Goal: Task Accomplishment & Management: Complete application form

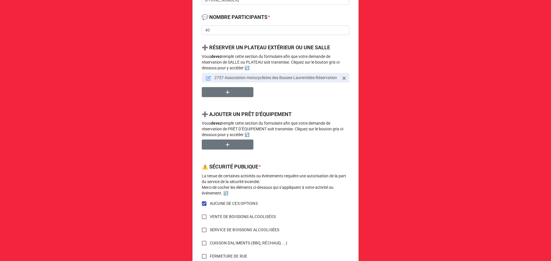
scroll to position [229, 0]
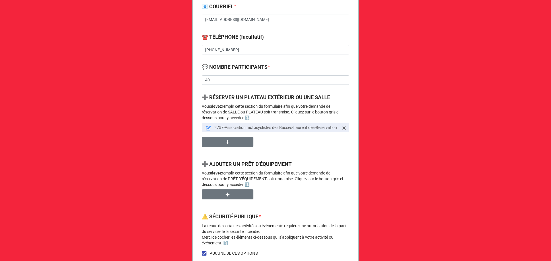
click at [206, 127] on icon at bounding box center [208, 128] width 5 height 5
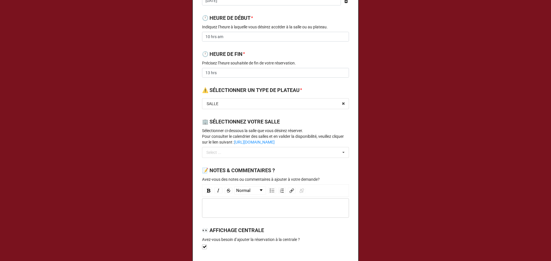
scroll to position [0, 0]
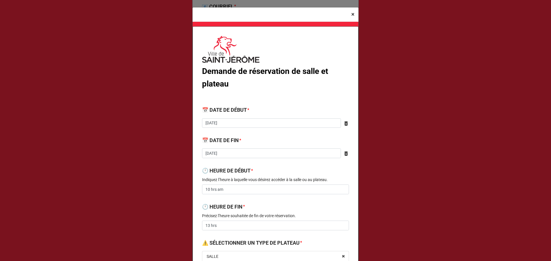
click at [351, 16] on span "×" at bounding box center [352, 14] width 3 height 7
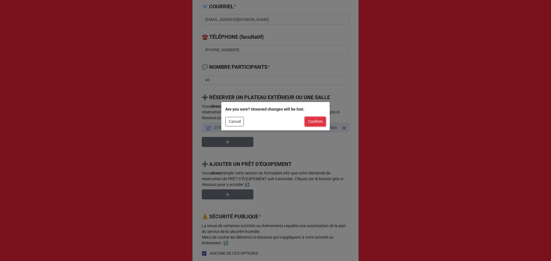
click at [322, 120] on button "Confirm" at bounding box center [315, 122] width 21 height 10
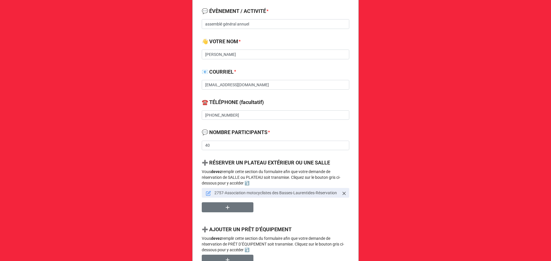
scroll to position [153, 0]
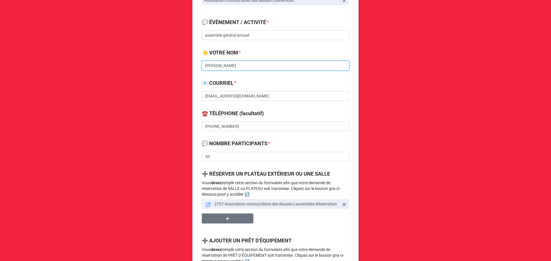
drag, startPoint x: 232, startPoint y: 68, endPoint x: 204, endPoint y: 73, distance: 29.0
click at [204, 73] on div "👋 VOTRE NOM * Daniel Lapointe" at bounding box center [275, 62] width 147 height 26
click at [235, 63] on input "Daniel Lapointe" at bounding box center [275, 66] width 147 height 10
drag, startPoint x: 234, startPoint y: 67, endPoint x: 194, endPoint y: 74, distance: 40.5
click at [194, 74] on div "Demande de réservation de salle, plateau et prêt d'équipement 🔔 VOTRE ORGANISAT…" at bounding box center [275, 195] width 166 height 618
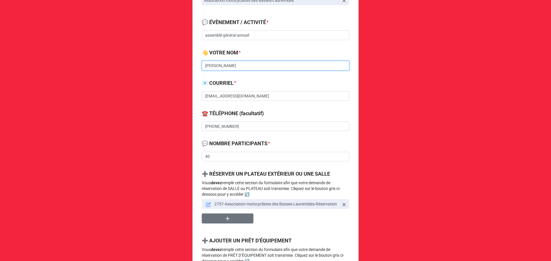
paste input "secretaire.ambl@gmail.com"
drag, startPoint x: 259, startPoint y: 69, endPoint x: 167, endPoint y: 76, distance: 92.4
click at [167, 76] on div "Demande de réservation de salle, plateau et prêt d'équipement 🔔 VOTRE ORGANISAT…" at bounding box center [275, 180] width 551 height 667
type input "secretaire.ambl@gmail.com"
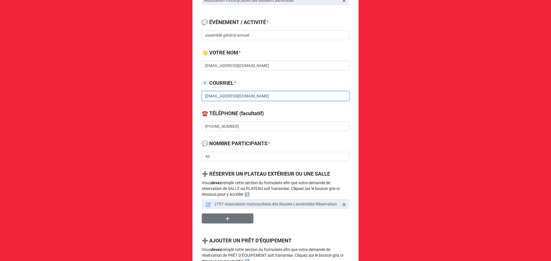
drag, startPoint x: 246, startPoint y: 94, endPoint x: 190, endPoint y: 94, distance: 55.6
click at [190, 94] on div "Demande de réservation de salle, plateau et prêt d'équipement 🔔 VOTRE ORGANISAT…" at bounding box center [275, 180] width 551 height 667
paste input "secretaire.ambl@gmail.com"
type input "secretaire.ambl@gmail.com"
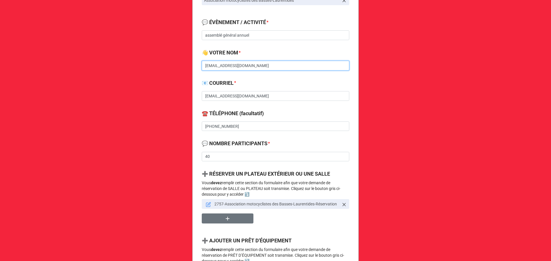
drag, startPoint x: 256, startPoint y: 64, endPoint x: 185, endPoint y: 75, distance: 71.7
click at [185, 75] on div "Demande de réservation de salle, plateau et prêt d'équipement 🔔 VOTRE ORGANISAT…" at bounding box center [275, 180] width 551 height 667
paste input "nancy ya"
type input "nancy yam"
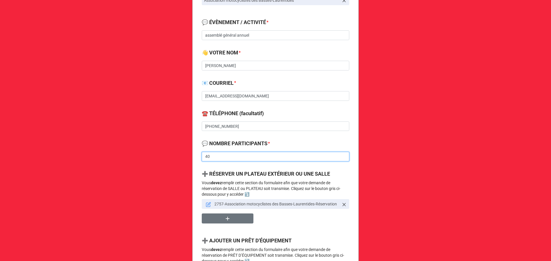
drag, startPoint x: 225, startPoint y: 159, endPoint x: 192, endPoint y: 163, distance: 33.5
click at [192, 163] on div "Demande de réservation de salle, plateau et prêt d'équipement 🔔 VOTRE ORGANISAT…" at bounding box center [275, 195] width 166 height 618
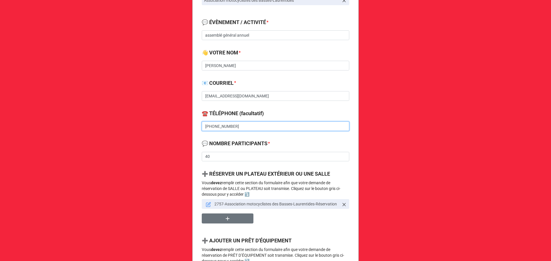
drag, startPoint x: 228, startPoint y: 126, endPoint x: 184, endPoint y: 129, distance: 44.6
click at [184, 129] on div "Demande de réservation de salle, plateau et prêt d'équipement 🔔 VOTRE ORGANISAT…" at bounding box center [275, 180] width 551 height 667
paste input "9270569"
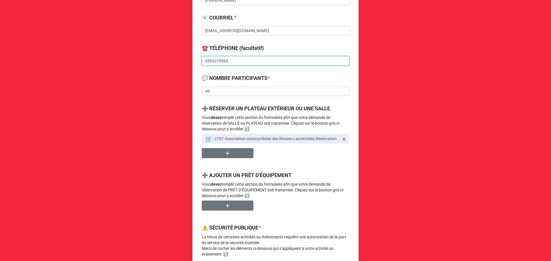
scroll to position [229, 0]
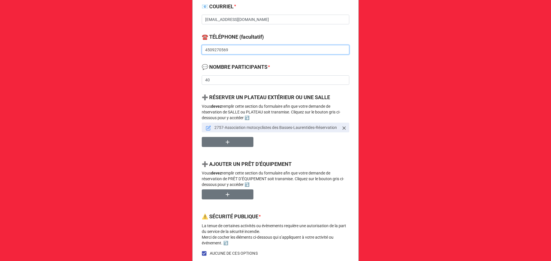
type input "4509270569"
drag, startPoint x: 210, startPoint y: 75, endPoint x: 192, endPoint y: 82, distance: 19.1
click at [192, 82] on div "Demande de réservation de salle, plateau et prêt d'équipement 🔔 VOTRE ORGANISAT…" at bounding box center [275, 119] width 166 height 618
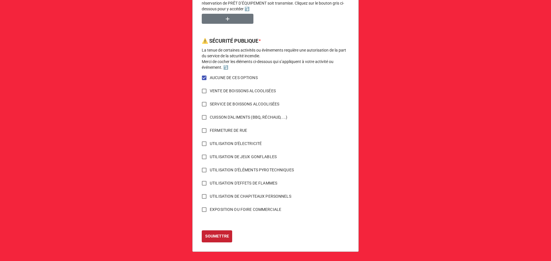
type input "100"
click at [213, 239] on b "SOUMETTRE" at bounding box center [217, 236] width 24 height 6
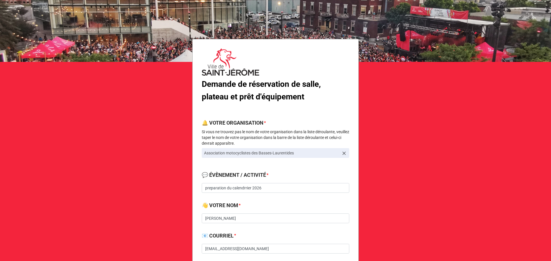
scroll to position [77, 0]
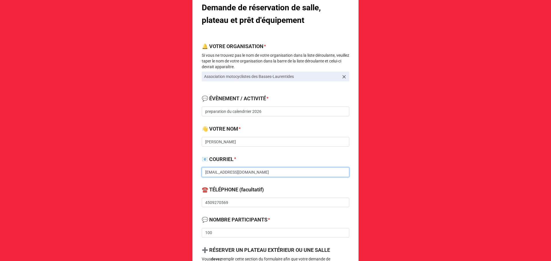
drag, startPoint x: 259, startPoint y: 168, endPoint x: 177, endPoint y: 184, distance: 83.3
click at [177, 184] on div "Demande de réservation de salle, plateau et prêt d'équipement 🔔 VOTRE ORGANISAT…" at bounding box center [275, 256] width 551 height 667
drag, startPoint x: 227, startPoint y: 140, endPoint x: 188, endPoint y: 140, distance: 39.9
click at [188, 140] on div "Demande de réservation de salle, plateau et prêt d'équipement 🔔 VOTRE ORGANISAT…" at bounding box center [275, 256] width 551 height 667
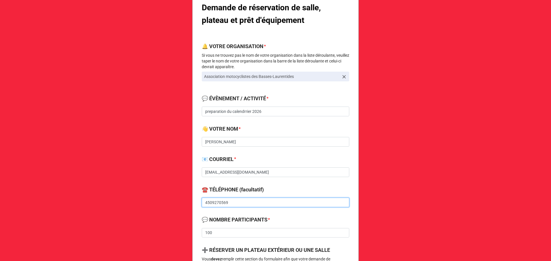
drag, startPoint x: 232, startPoint y: 202, endPoint x: 184, endPoint y: 206, distance: 48.4
click at [184, 206] on div "Demande de réservation de salle, plateau et prêt d'équipement 🔔 VOTRE ORGANISAT…" at bounding box center [275, 256] width 551 height 667
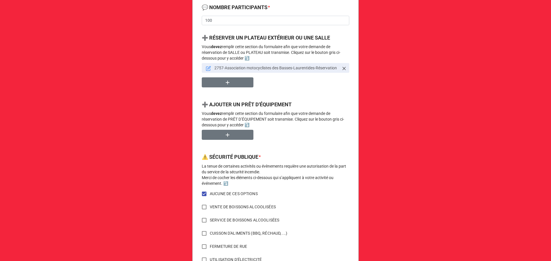
scroll to position [306, 0]
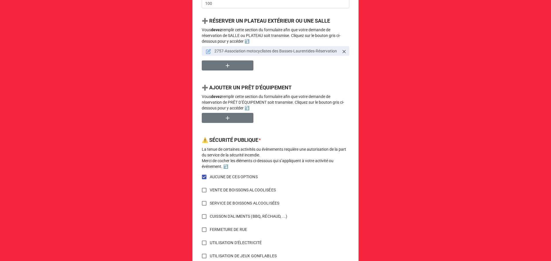
click at [207, 52] on icon at bounding box center [208, 51] width 5 height 5
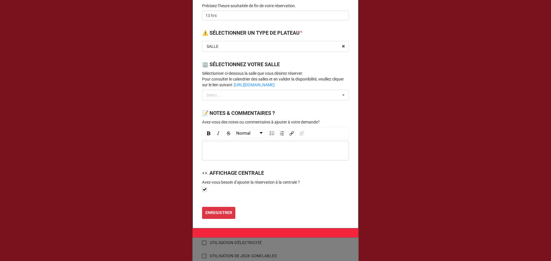
scroll to position [223, 0]
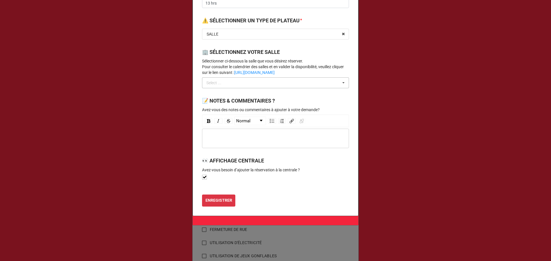
click at [239, 84] on div "Select ... No results found." at bounding box center [275, 82] width 147 height 11
type input "ge"
click at [240, 91] on span "Pavillon Saint-Georges - Salle" at bounding box center [226, 93] width 39 height 5
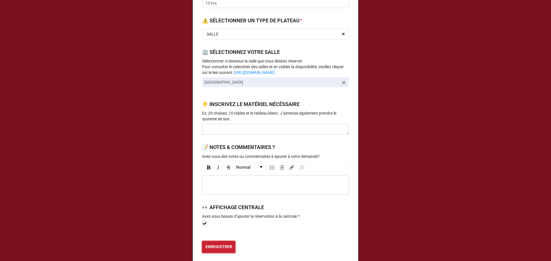
click at [217, 247] on b "ENREGISTRER" at bounding box center [218, 247] width 27 height 6
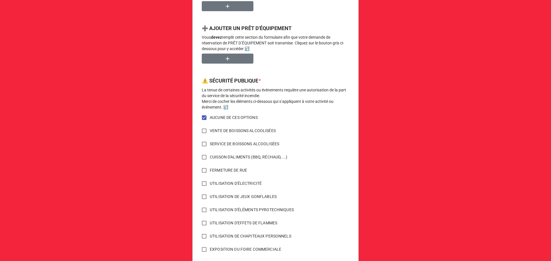
scroll to position [406, 0]
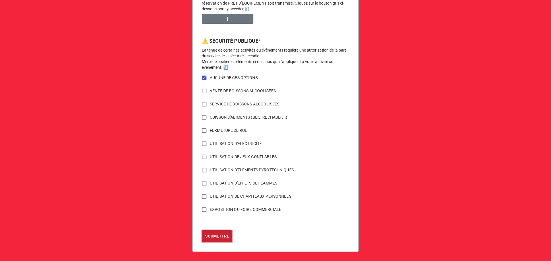
click at [225, 240] on button "SOUMETTRE" at bounding box center [217, 237] width 30 height 12
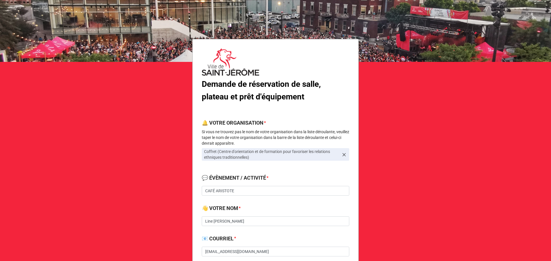
scroll to position [77, 0]
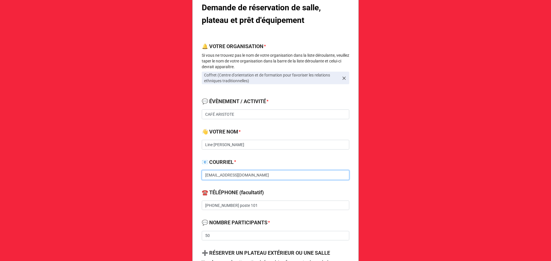
drag, startPoint x: 248, startPoint y: 174, endPoint x: 189, endPoint y: 182, distance: 59.9
click at [189, 182] on div "Demande de réservation de salle, plateau et prêt d'équipement 🔔 VOTRE ORGANISAT…" at bounding box center [275, 259] width 551 height 672
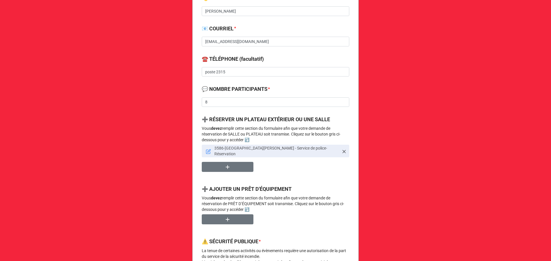
scroll to position [229, 0]
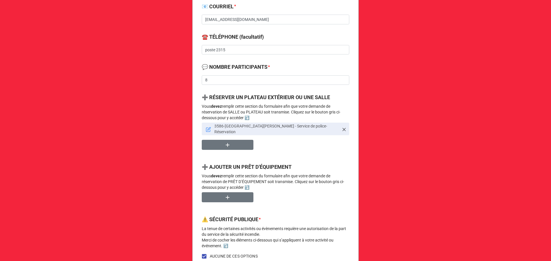
click at [207, 128] on icon at bounding box center [208, 128] width 3 height 3
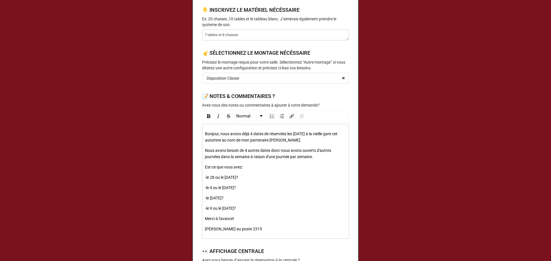
scroll to position [306, 0]
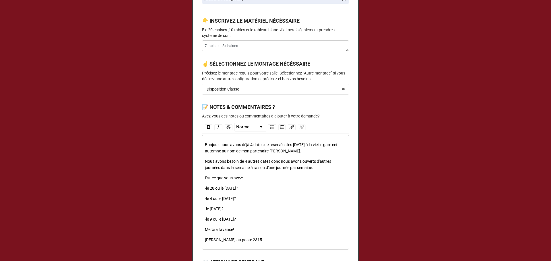
click at [254, 192] on div "Bonjour, nous avons déjà 4 dates de réservées les [DATE] à la vieille gare cet …" at bounding box center [275, 193] width 141 height 102
click at [247, 186] on div "-le 28 ou le 29 octobre?" at bounding box center [275, 188] width 141 height 6
type textarea "x"
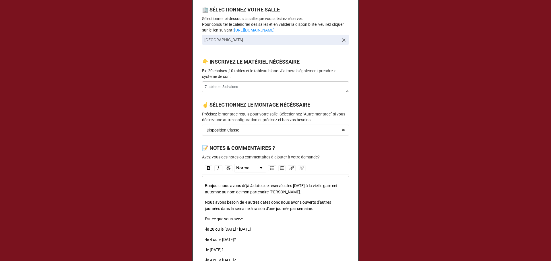
scroll to position [408, 0]
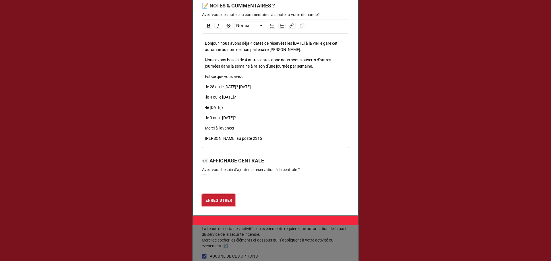
click at [204, 195] on button "ENREGISTRER" at bounding box center [218, 200] width 33 height 12
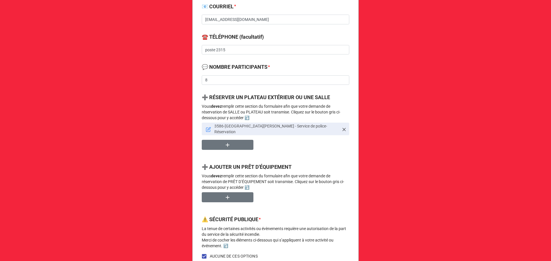
scroll to position [77, 0]
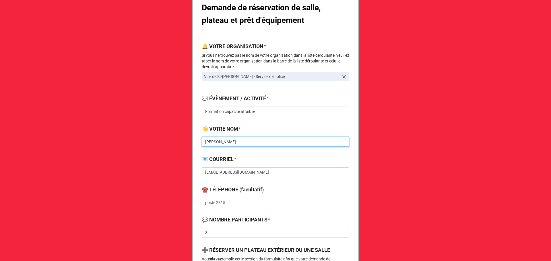
drag, startPoint x: 244, startPoint y: 144, endPoint x: 186, endPoint y: 151, distance: 58.3
click at [186, 151] on div "Demande de réservation de salle, plateau et prêt d'équipement 🔔 VOTRE ORGANISAT…" at bounding box center [275, 257] width 551 height 669
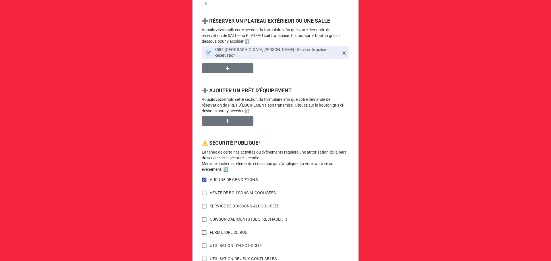
click at [207, 50] on icon at bounding box center [208, 52] width 5 height 5
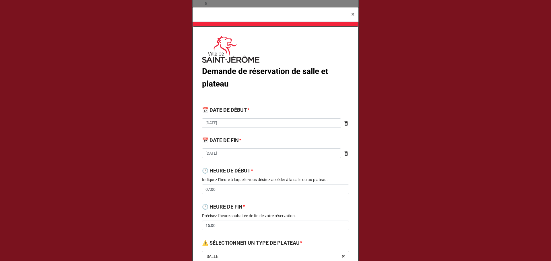
click at [245, 173] on label "🕛 HEURE DE DÉBUT" at bounding box center [226, 171] width 48 height 8
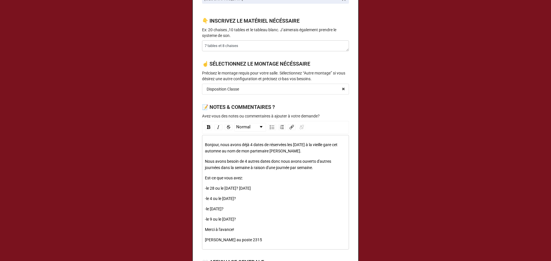
scroll to position [382, 0]
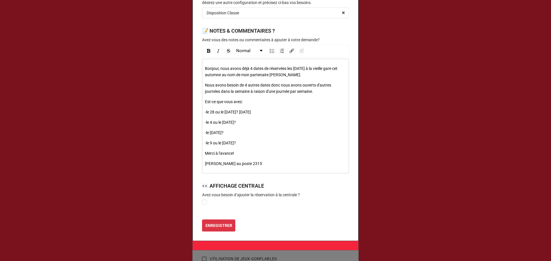
click at [252, 124] on div "-le 4 ou le 5 novembre?" at bounding box center [275, 122] width 141 height 6
type textarea "x"
click at [260, 120] on div "-le 4 ou le 5 novembre?" at bounding box center [275, 122] width 141 height 6
click at [257, 132] on div "-le 3 décembre?" at bounding box center [275, 133] width 141 height 6
click at [246, 133] on div "-le 3 décembre?" at bounding box center [275, 133] width 141 height 6
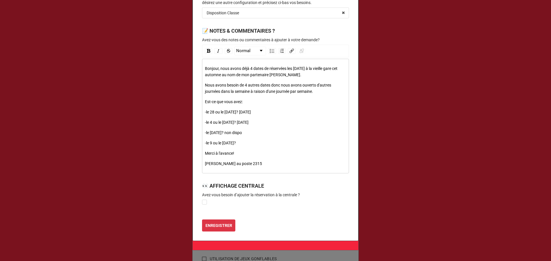
click at [263, 141] on div "-le 9 ou le 10 décembre?" at bounding box center [275, 143] width 141 height 6
click at [275, 151] on div "Merci à l'avance!" at bounding box center [275, 153] width 141 height 6
drag, startPoint x: 266, startPoint y: 144, endPoint x: 202, endPoint y: 110, distance: 72.6
click at [202, 110] on div "Bonjour, nous avons déjà 4 dates de réservées les jeudi à la vieille gare cet a…" at bounding box center [275, 116] width 147 height 115
copy div "-le 28 ou le 29 octobre? 28 oct -le 4 ou le 5 novembre? 4 novembre -le 3 décemb…"
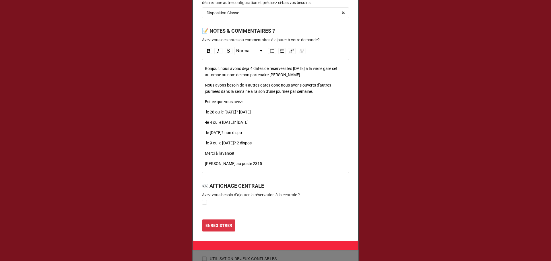
click at [265, 149] on div "Bonjour, nous avons déjà 4 dates de réservées les jeudi à la vieille gare cet a…" at bounding box center [275, 116] width 141 height 102
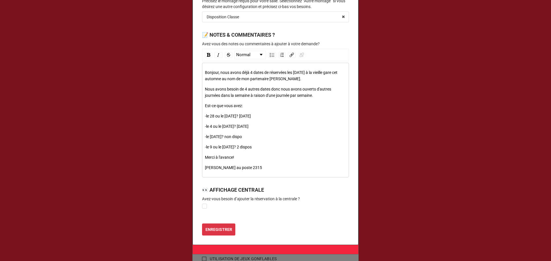
scroll to position [408, 0]
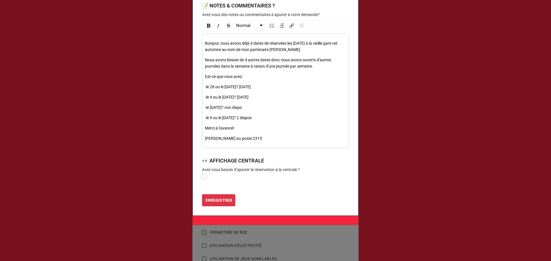
click at [202, 175] on label at bounding box center [204, 175] width 5 height 0
type textarea "x"
checkbox input "true"
type textarea "x"
click at [220, 203] on b "ENREGISTRER" at bounding box center [218, 201] width 27 height 6
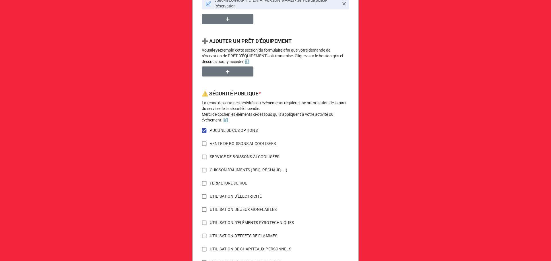
scroll to position [406, 0]
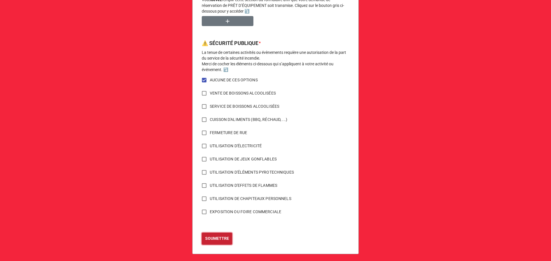
click at [223, 236] on b "SOUMETTRE" at bounding box center [217, 239] width 24 height 6
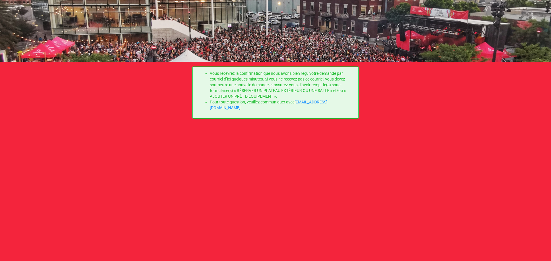
scroll to position [0, 0]
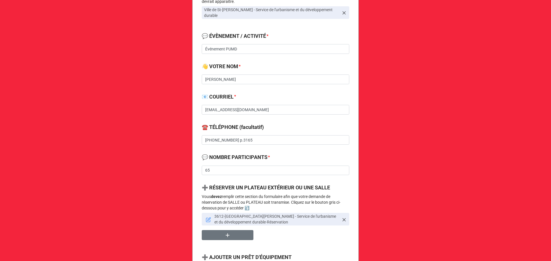
scroll to position [153, 0]
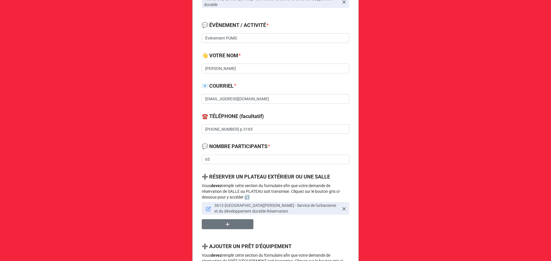
click at [207, 207] on icon at bounding box center [208, 209] width 5 height 5
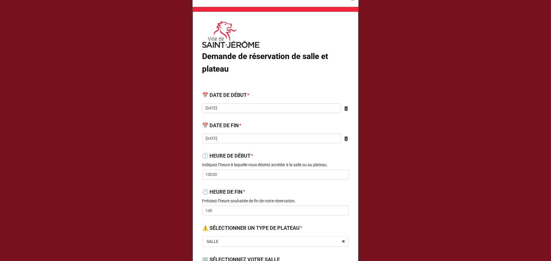
scroll to position [0, 0]
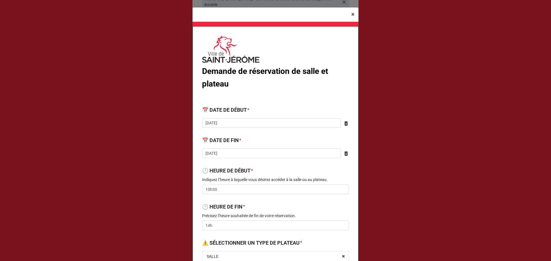
click at [351, 11] on span "×" at bounding box center [352, 14] width 3 height 7
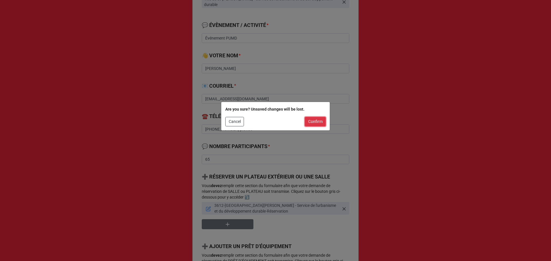
click at [312, 126] on button "Confirm" at bounding box center [315, 122] width 21 height 10
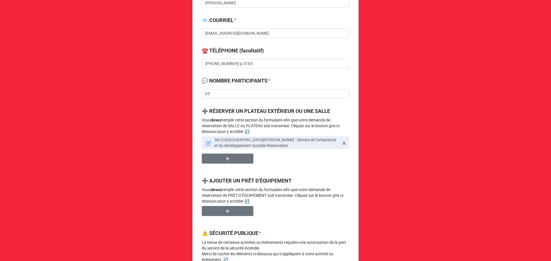
scroll to position [229, 0]
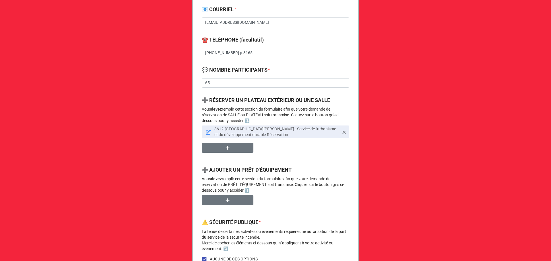
click at [207, 131] on icon at bounding box center [208, 132] width 5 height 5
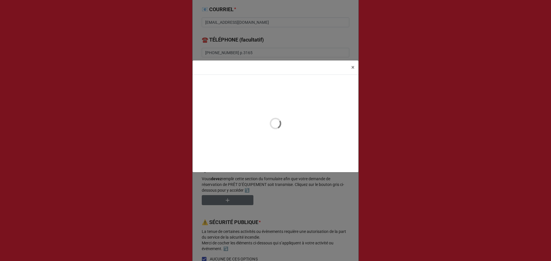
type textarea "x"
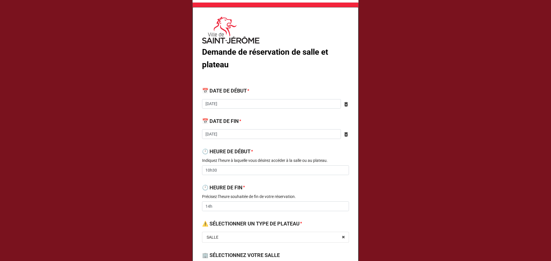
scroll to position [0, 0]
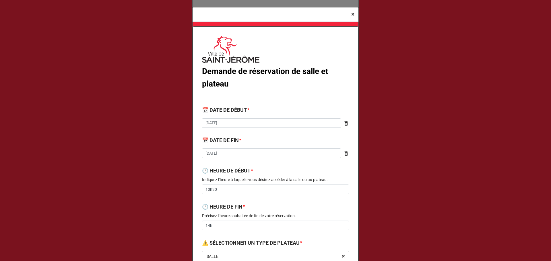
click at [351, 15] on span "×" at bounding box center [352, 14] width 3 height 7
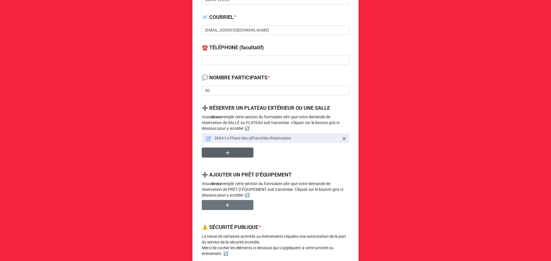
scroll to position [229, 0]
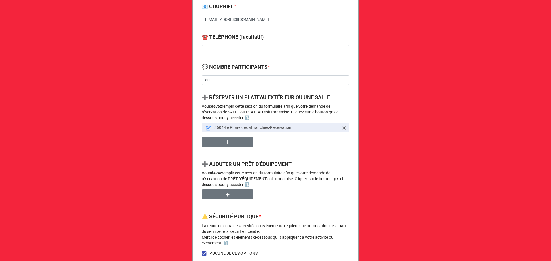
click at [211, 128] on link "3604-Le Phare des affranchies-Réservation" at bounding box center [275, 128] width 147 height 10
click at [207, 130] on icon at bounding box center [208, 128] width 5 height 5
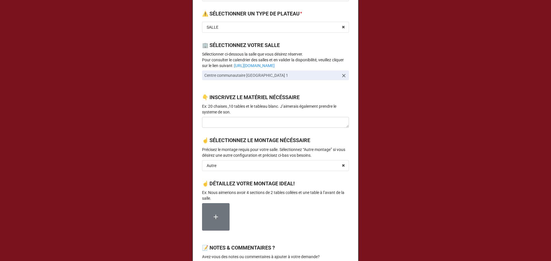
click at [219, 102] on b "👇 INSCRIVEZ LE MATÉRIEL NÉCÉSSAIRE" at bounding box center [275, 98] width 147 height 10
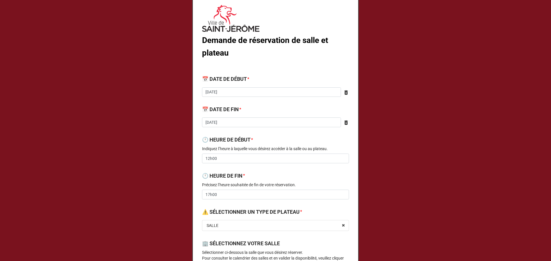
scroll to position [0, 0]
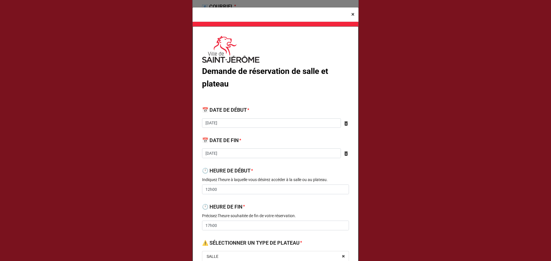
click at [351, 12] on span "×" at bounding box center [352, 14] width 3 height 7
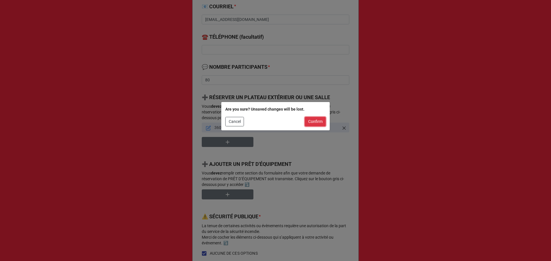
click at [320, 118] on button "Confirm" at bounding box center [315, 122] width 21 height 10
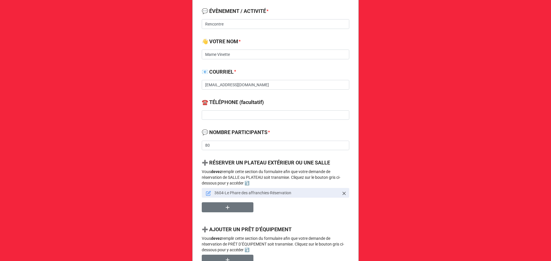
scroll to position [153, 0]
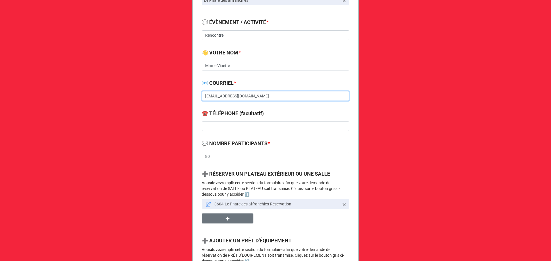
drag, startPoint x: 258, startPoint y: 96, endPoint x: 195, endPoint y: 102, distance: 63.3
click at [195, 102] on div "Demande de réservation de salle, plateau et prêt d'équipement 🔔 VOTRE ORGANISAT…" at bounding box center [275, 195] width 166 height 618
click at [206, 204] on icon at bounding box center [208, 204] width 5 height 5
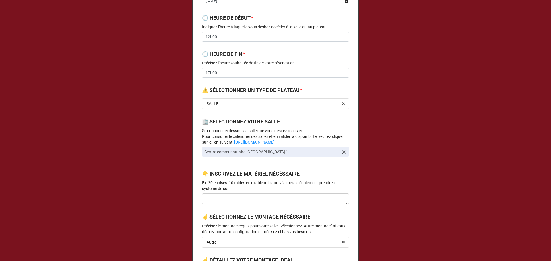
click at [342, 150] on icon at bounding box center [344, 152] width 6 height 6
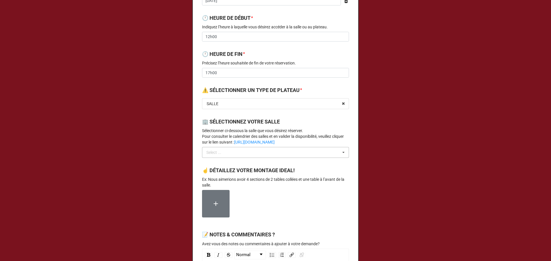
click at [226, 153] on div "Select ..." at bounding box center [217, 152] width 25 height 7
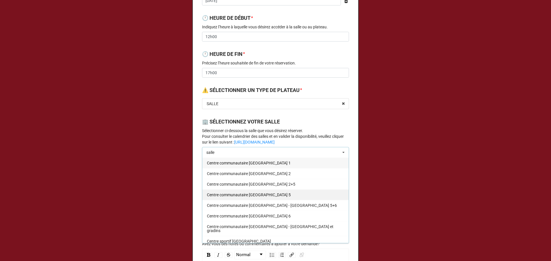
type input "salle"
click at [239, 194] on span "Centre communautaire [GEOGRAPHIC_DATA] 5" at bounding box center [249, 195] width 84 height 5
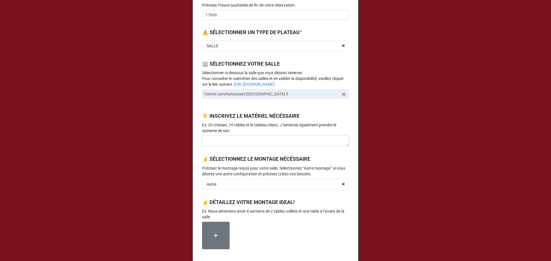
scroll to position [229, 0]
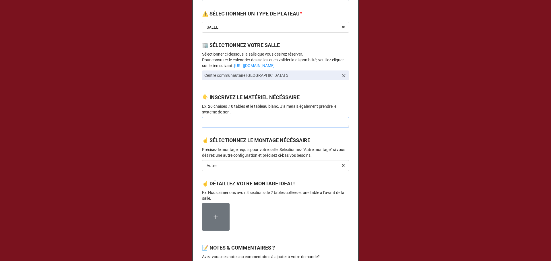
click at [237, 122] on textarea at bounding box center [275, 122] width 147 height 11
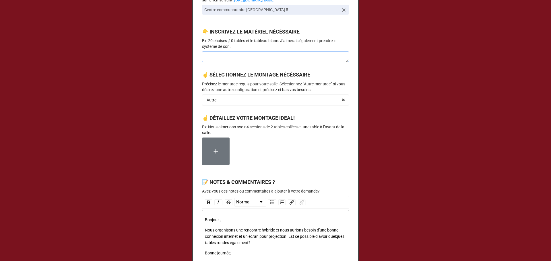
scroll to position [306, 0]
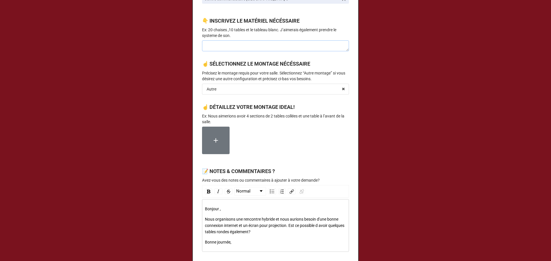
type textarea "x"
type textarea "é"
type textarea "x"
type textarea "éc"
type textarea "x"
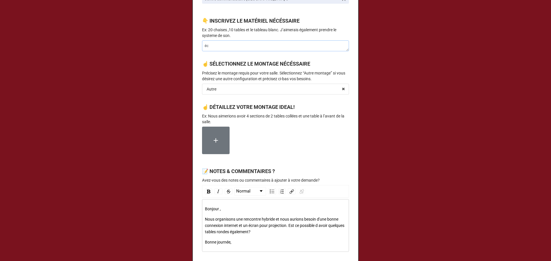
type textarea "écr"
type textarea "x"
type textarea "écra"
type textarea "x"
type textarea "écran"
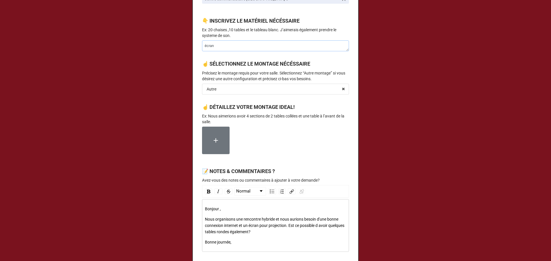
type textarea "x"
type textarea "écran"
type textarea "x"
type textarea "écran d"
type textarea "x"
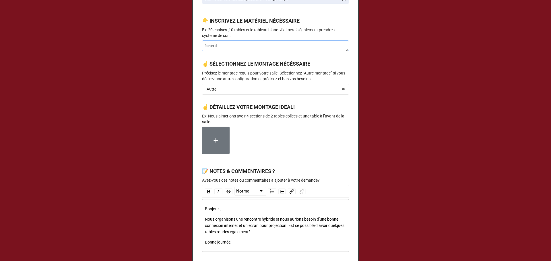
type textarea "écran de"
type textarea "x"
type textarea "écran de"
type textarea "x"
type textarea "écran de p"
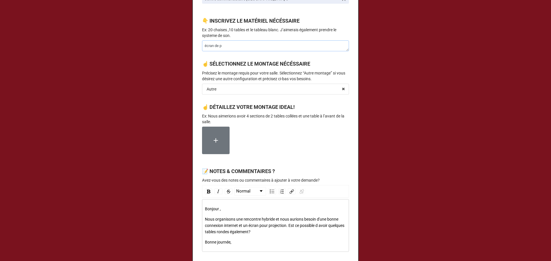
type textarea "x"
type textarea "écran de pr"
type textarea "x"
type textarea "écran de pro"
type textarea "x"
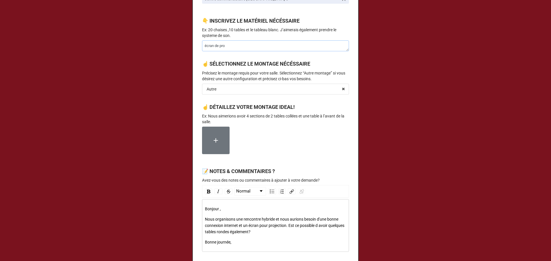
type textarea "écran de proj"
type textarea "x"
type textarea "écran de proje"
type textarea "x"
type textarea "écran de projec"
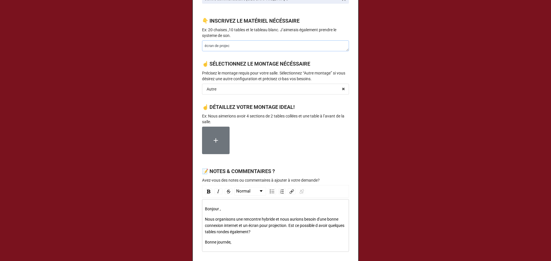
type textarea "x"
type textarea "écran de project"
type textarea "x"
type textarea "écran de projecti"
type textarea "x"
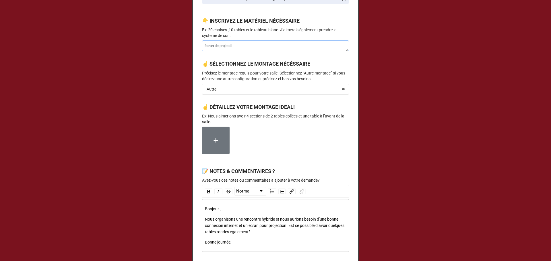
type textarea "écran de projectio"
type textarea "x"
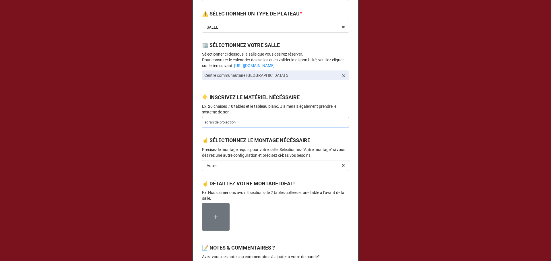
scroll to position [382, 0]
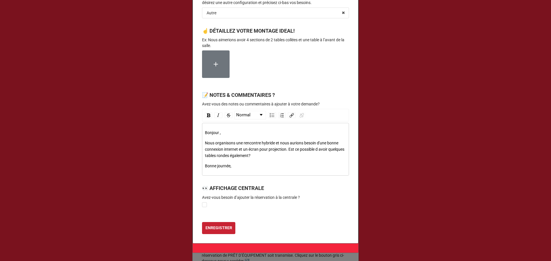
type textarea "écran de projection"
click at [232, 227] on button "ENREGISTRER" at bounding box center [218, 228] width 33 height 12
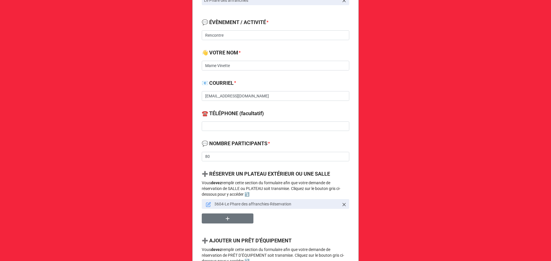
click at [236, 163] on div "💬 NOMBRE PARTICIPANTS * 80" at bounding box center [275, 153] width 147 height 26
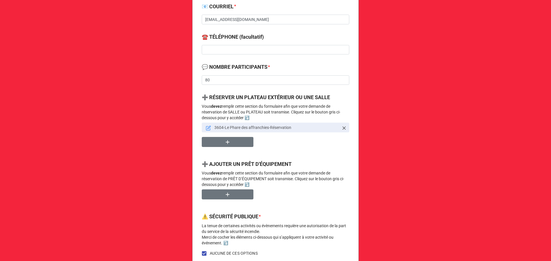
scroll to position [306, 0]
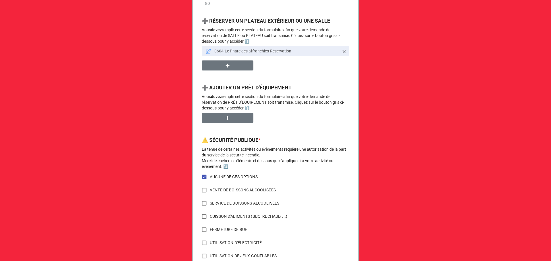
click at [289, 112] on div "➕ AJOUTER UN PRÊT D'ÉQUIPEMENT Vous devez remplir cette section du formulaire a…" at bounding box center [275, 98] width 147 height 29
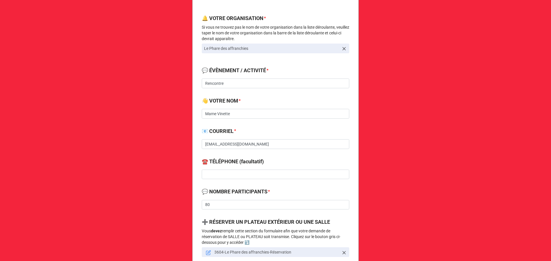
scroll to position [100, 0]
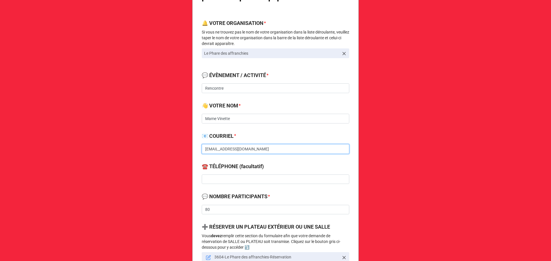
drag, startPoint x: 204, startPoint y: 155, endPoint x: 197, endPoint y: 155, distance: 6.3
click at [197, 155] on div "Demande de réservation de salle, plateau et prêt d'équipement 🔔 VOTRE ORGANISAT…" at bounding box center [275, 248] width 166 height 618
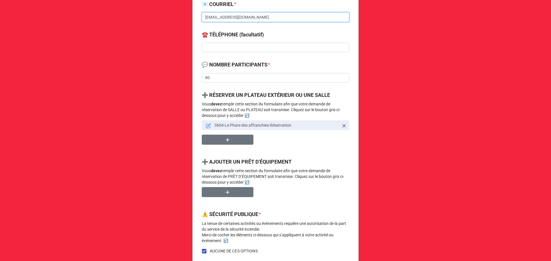
scroll to position [406, 0]
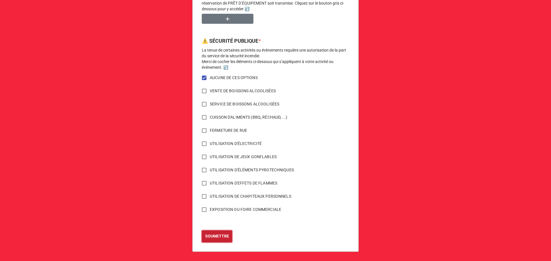
click at [205, 238] on b "SOUMETTRE" at bounding box center [217, 236] width 24 height 6
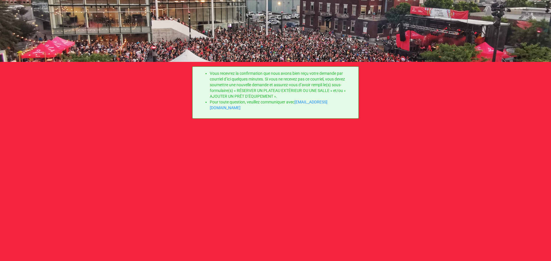
scroll to position [0, 0]
